Goal: Use online tool/utility: Utilize a website feature to perform a specific function

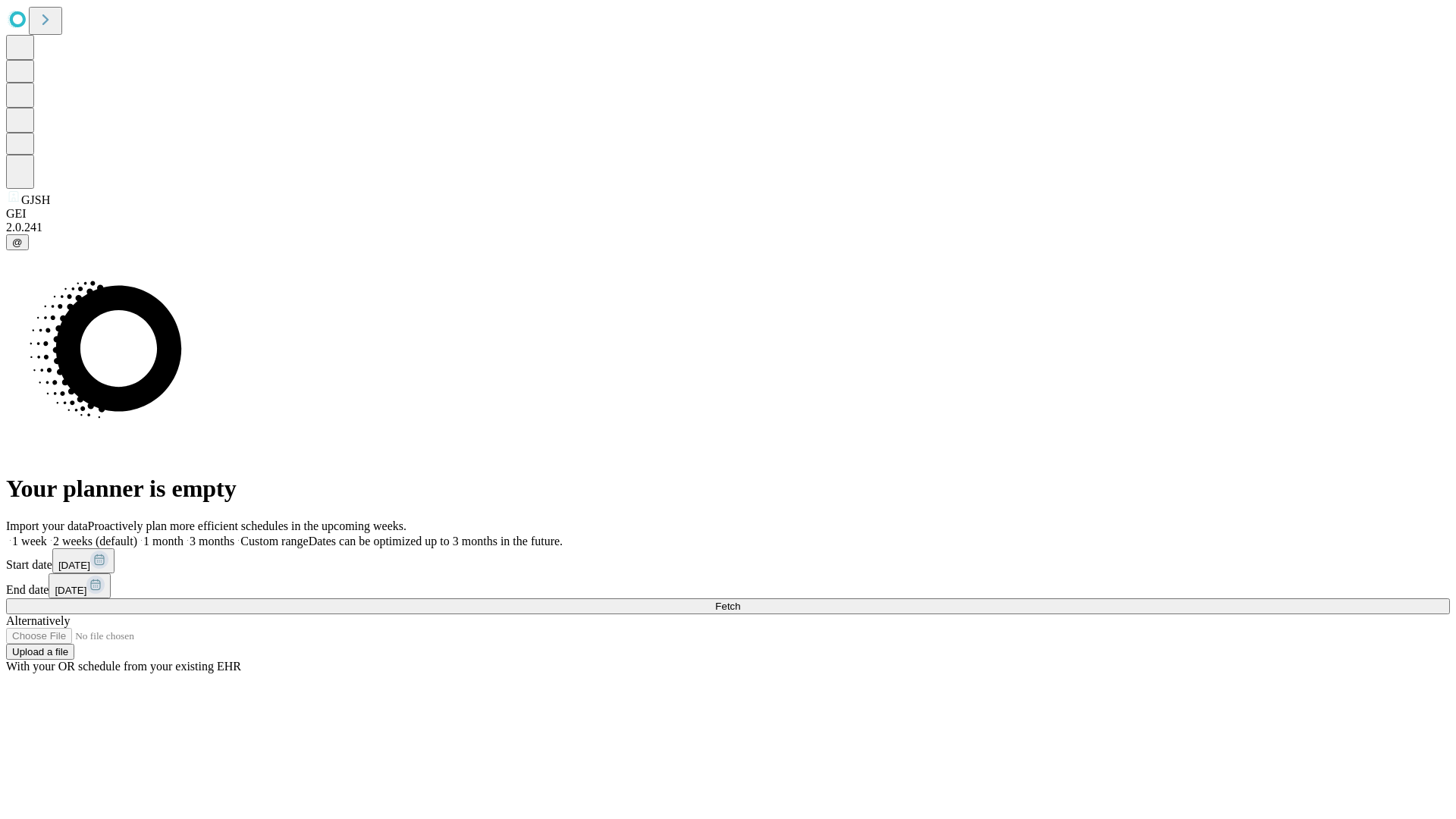
click at [740, 600] on span "Fetch" at bounding box center [728, 605] width 25 height 11
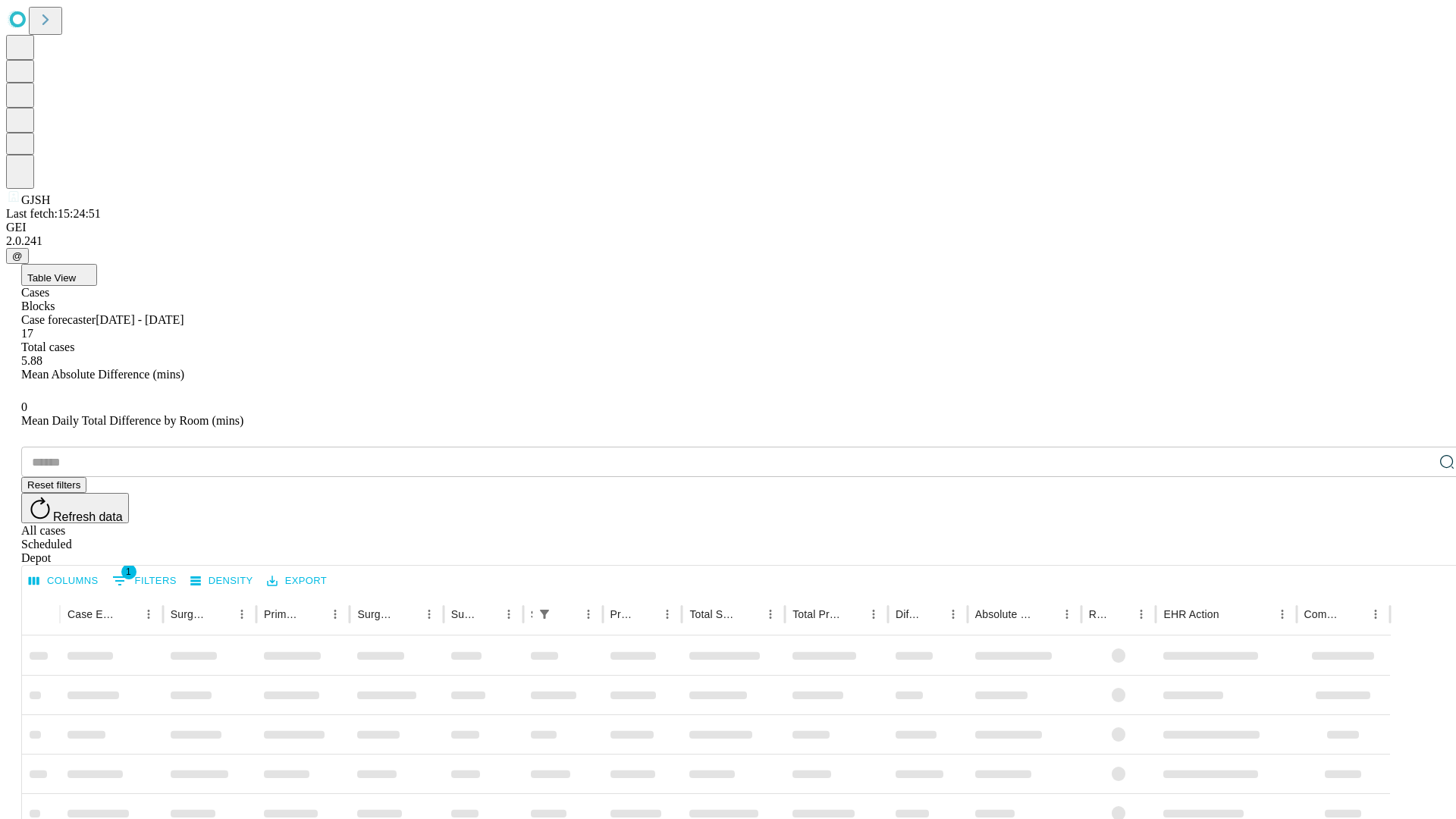
click at [76, 272] on span "Table View" at bounding box center [51, 277] width 48 height 11
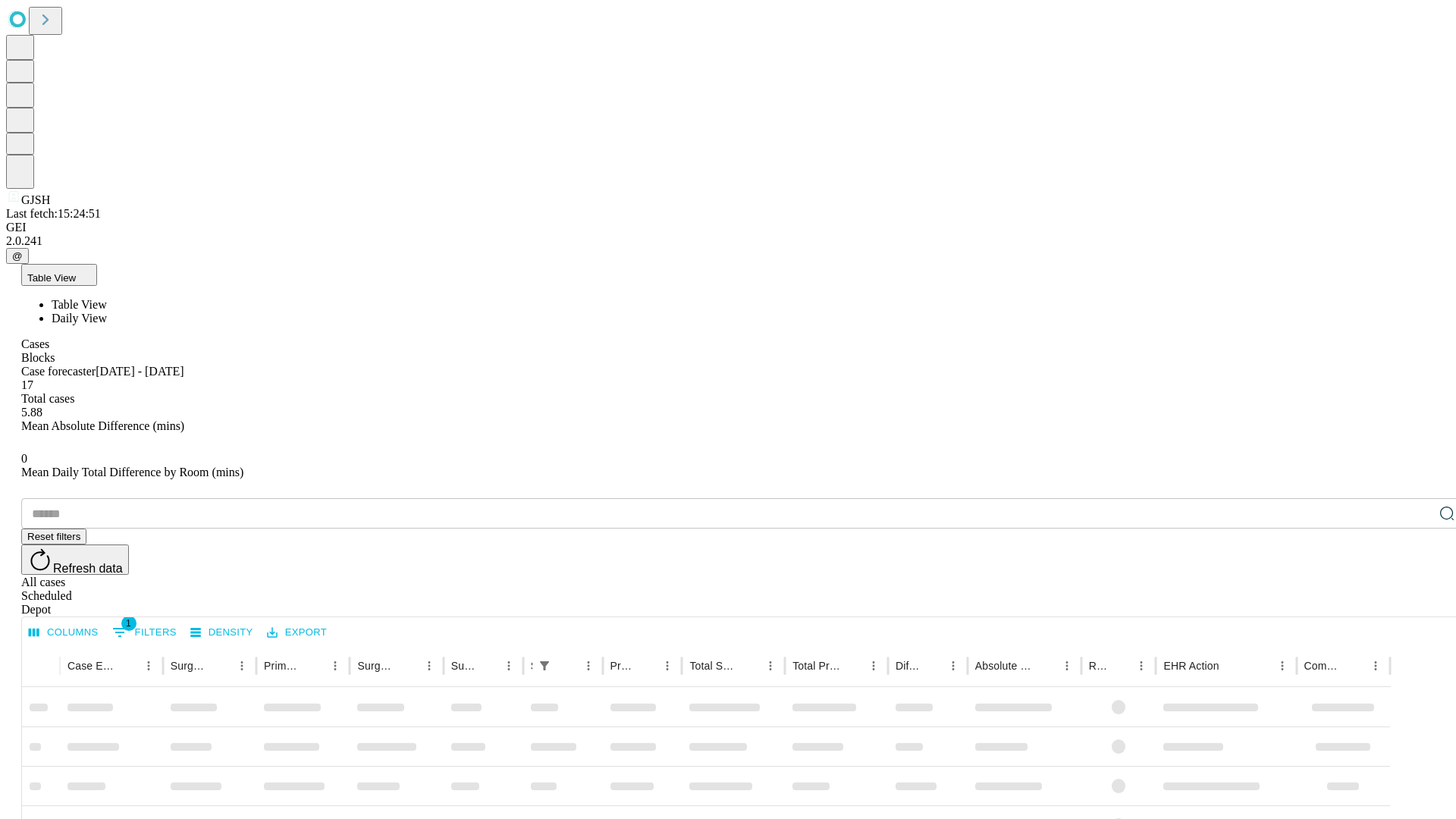
click at [107, 312] on span "Daily View" at bounding box center [79, 317] width 56 height 13
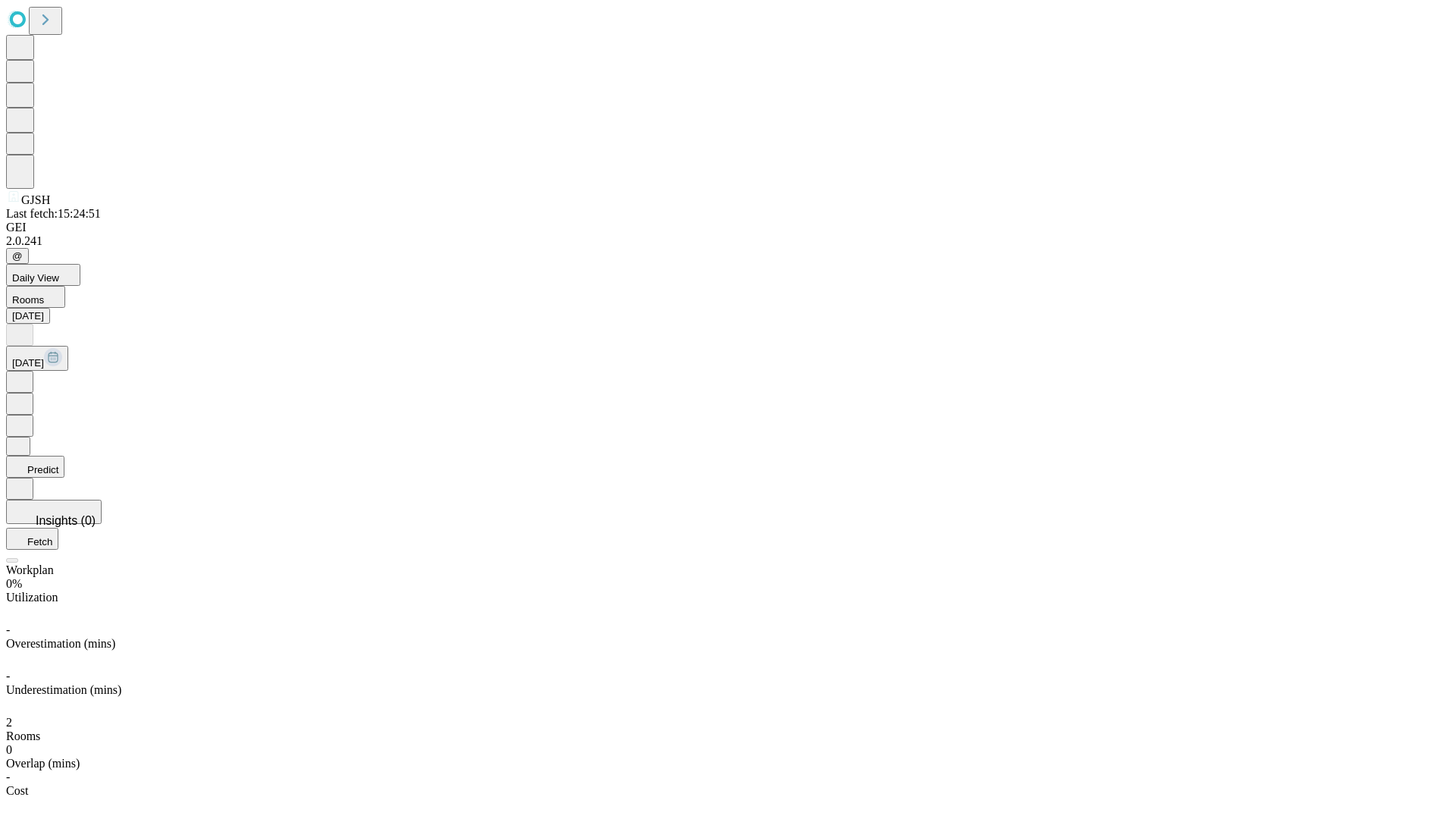
click at [64, 456] on button "Predict" at bounding box center [35, 467] width 58 height 22
